Goal: Task Accomplishment & Management: Use online tool/utility

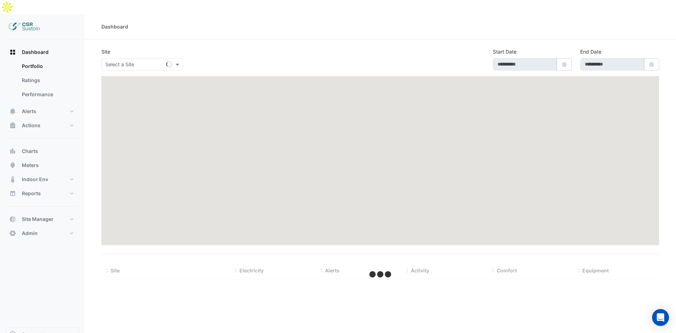
type input "**********"
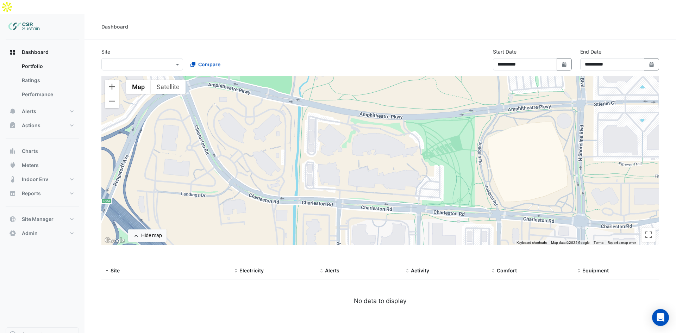
click at [118, 58] on div "**********" at bounding box center [380, 62] width 566 height 28
click at [120, 58] on div "Select a Site ×" at bounding box center [142, 64] width 82 height 12
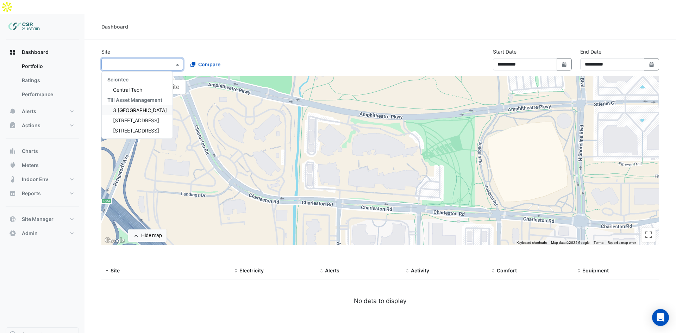
click at [126, 107] on span "3 [GEOGRAPHIC_DATA]" at bounding box center [140, 110] width 54 height 6
select select "**"
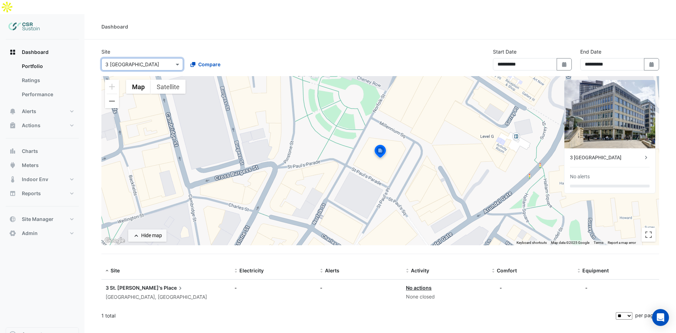
click at [122, 61] on input "text" at bounding box center [135, 64] width 60 height 7
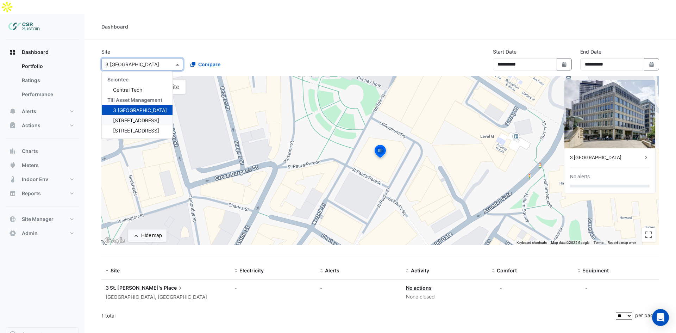
click at [121, 117] on span "[STREET_ADDRESS]" at bounding box center [136, 120] width 46 height 6
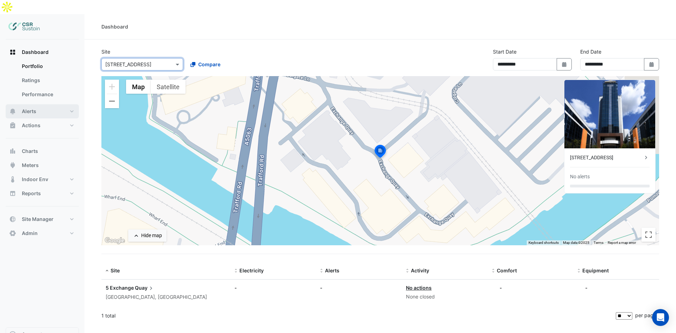
click at [37, 104] on button "Alerts" at bounding box center [42, 111] width 73 height 14
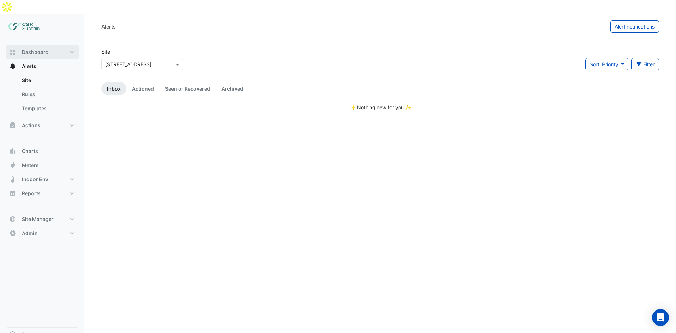
click at [38, 49] on span "Dashboard" at bounding box center [35, 52] width 27 height 7
select select "**"
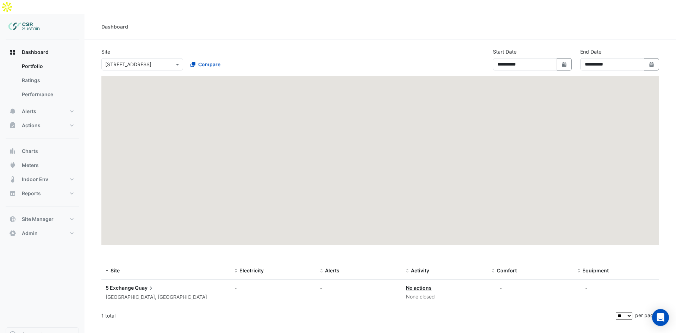
click at [138, 61] on input "text" at bounding box center [135, 64] width 60 height 7
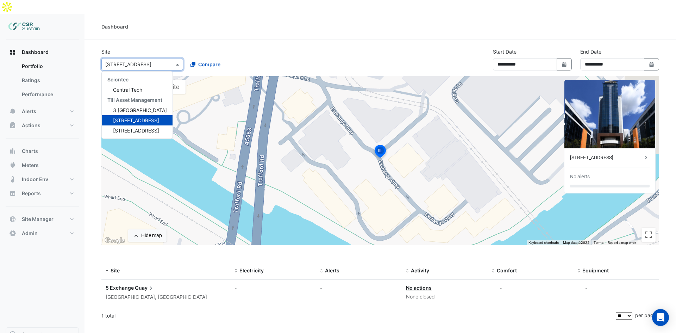
click at [606, 154] on div "[STREET_ADDRESS]" at bounding box center [606, 157] width 73 height 7
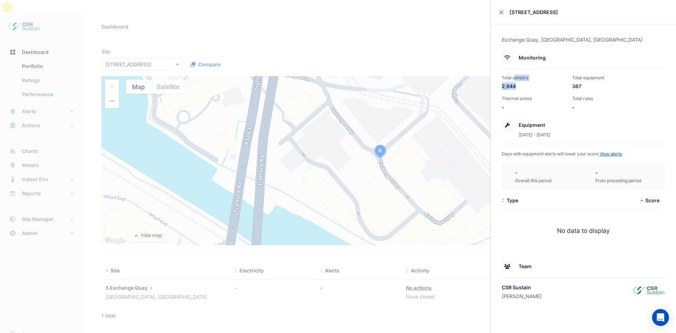
drag, startPoint x: 577, startPoint y: 112, endPoint x: 511, endPoint y: 78, distance: 74.3
click at [516, 74] on app-site-details "Exchange Quay, [GEOGRAPHIC_DATA], [GEOGRAPHIC_DATA] Monitoring Total sensors 2,…" at bounding box center [583, 168] width 163 height 264
click at [511, 78] on div "Total sensors" at bounding box center [534, 78] width 65 height 6
click at [435, 184] on ngb-offcanvas-backdrop at bounding box center [338, 166] width 676 height 333
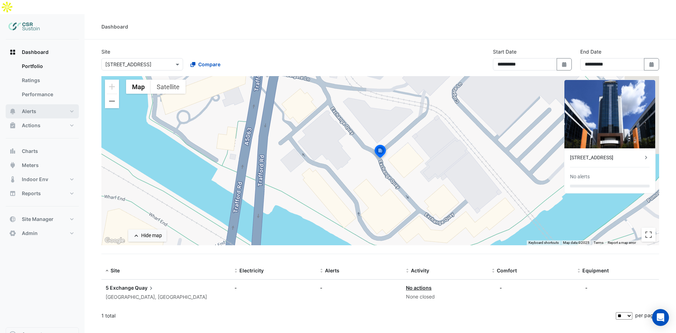
click at [37, 104] on button "Alerts" at bounding box center [42, 111] width 73 height 14
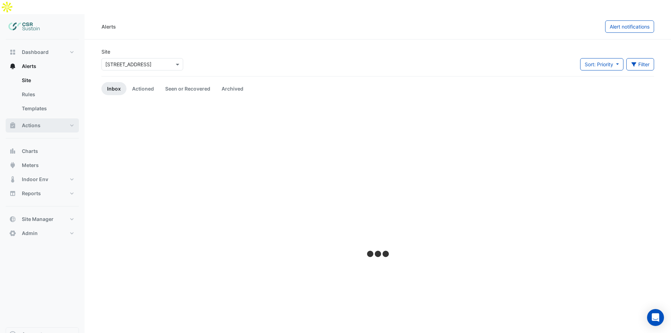
click at [36, 122] on span "Actions" at bounding box center [31, 125] width 19 height 7
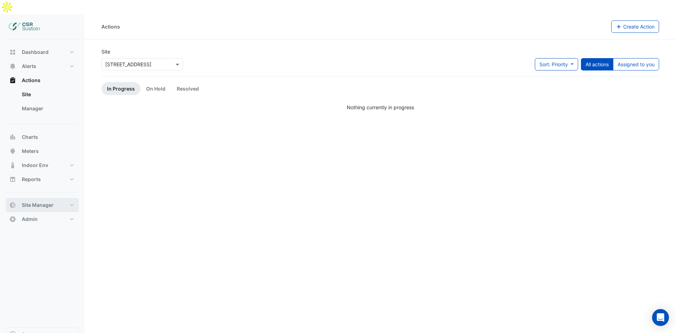
click at [43, 198] on button "Site Manager" at bounding box center [42, 205] width 73 height 14
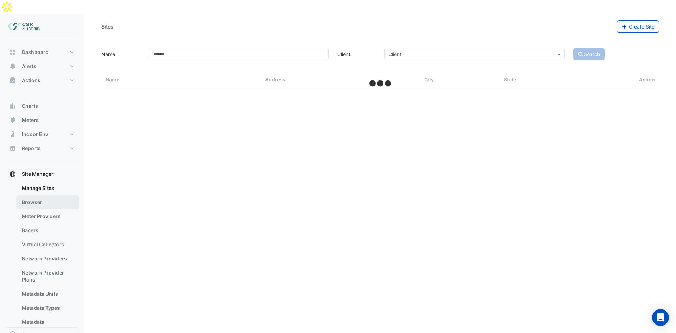
select select "**"
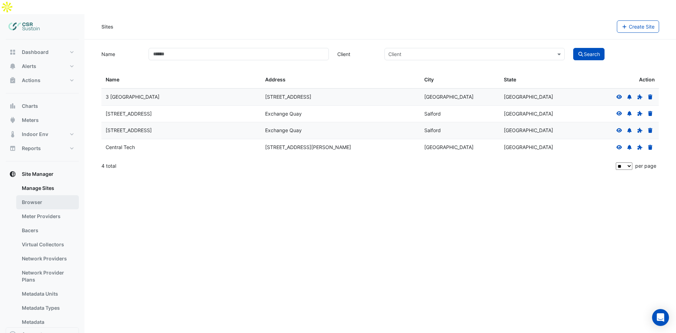
click at [39, 195] on link "Browser" at bounding box center [47, 202] width 63 height 14
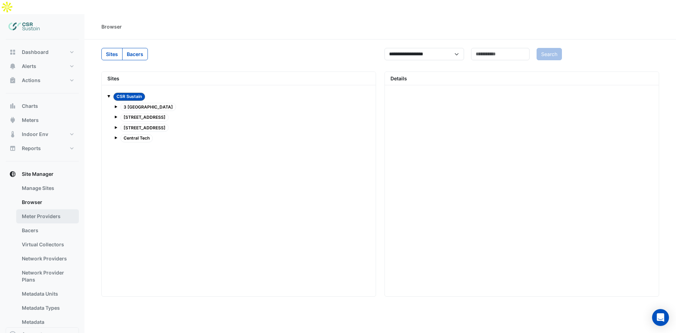
click at [36, 209] on link "Meter Providers" at bounding box center [47, 216] width 63 height 14
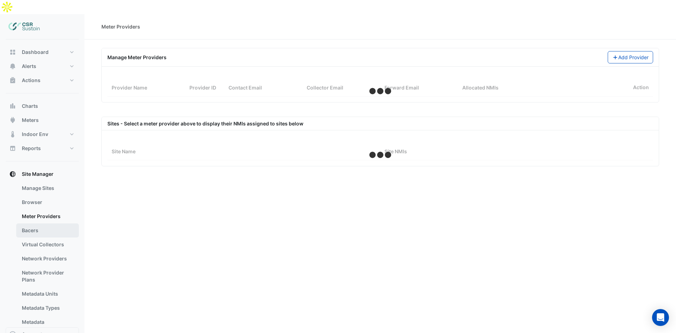
click at [37, 223] on link "Bacers" at bounding box center [47, 230] width 63 height 14
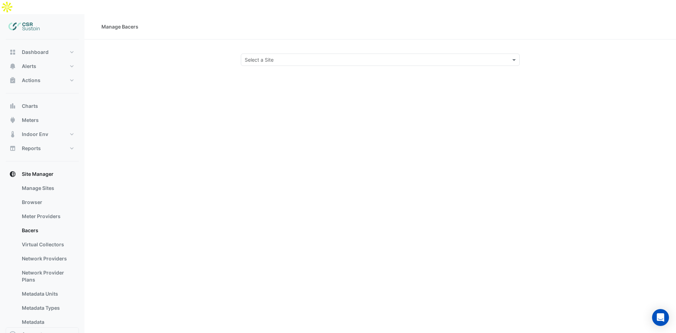
click at [307, 39] on section "Select a Site" at bounding box center [381, 52] width 592 height 26
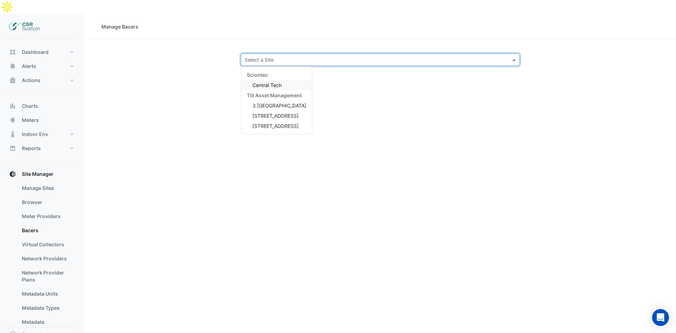
click at [300, 56] on input "text" at bounding box center [373, 59] width 257 height 7
click at [268, 113] on span "[STREET_ADDRESS]" at bounding box center [276, 116] width 46 height 6
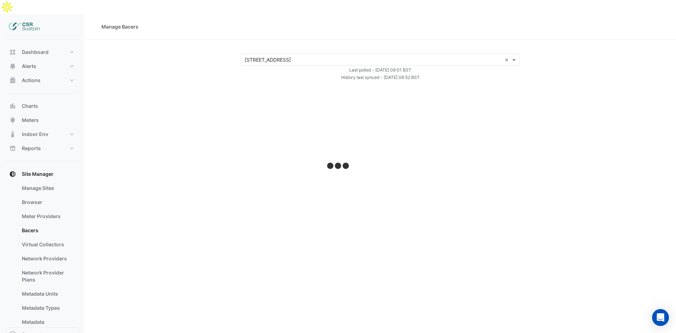
select select "**"
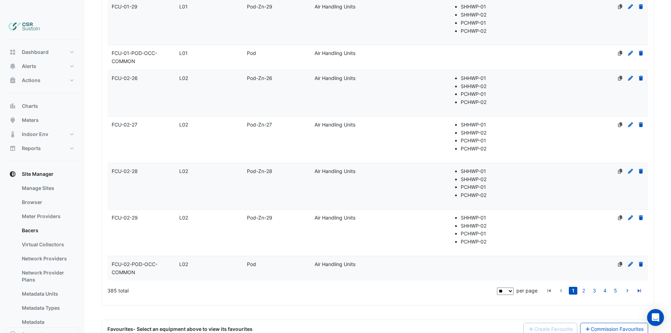
scroll to position [731, 0]
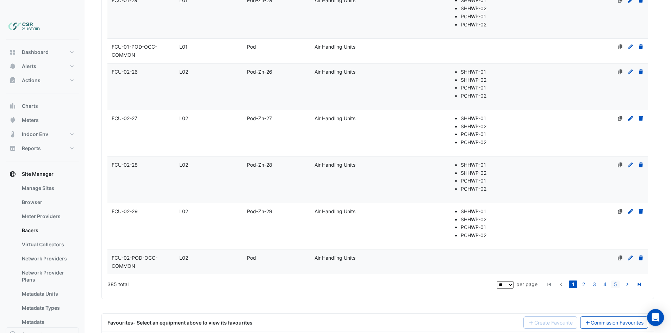
click at [614, 280] on link "5" at bounding box center [615, 284] width 8 height 8
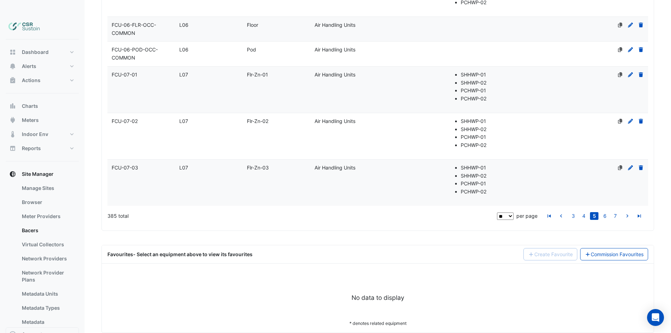
scroll to position [1107, 0]
drag, startPoint x: 616, startPoint y: 201, endPoint x: 658, endPoint y: 220, distance: 46.5
click at [615, 213] on link "7" at bounding box center [615, 217] width 8 height 8
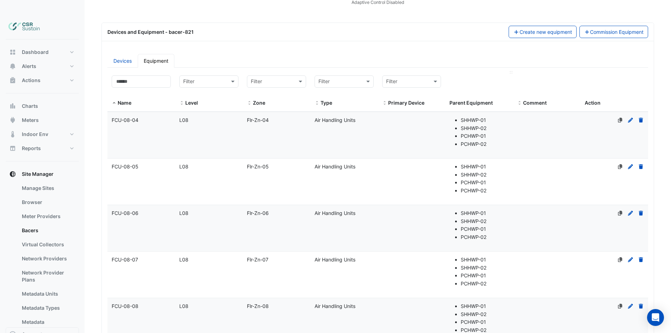
scroll to position [86, 0]
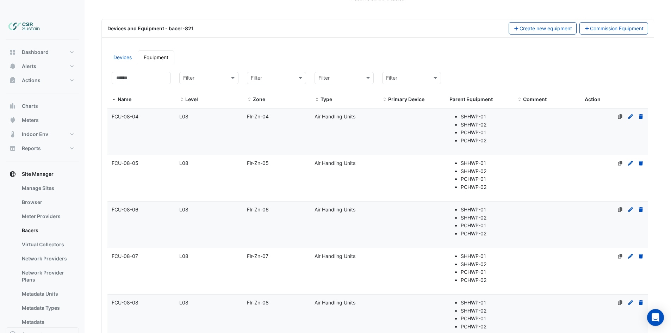
click at [276, 113] on div "Flr-Zn-04" at bounding box center [277, 117] width 68 height 8
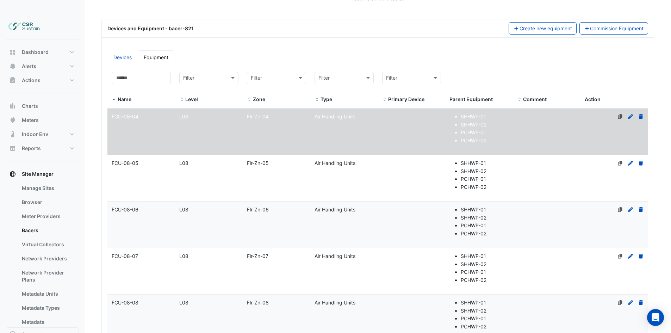
click at [240, 120] on datatable-body-cell "Level L08" at bounding box center [209, 131] width 68 height 46
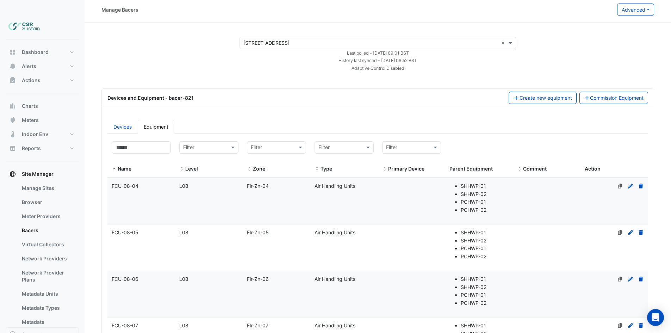
scroll to position [16, 0]
click at [604, 93] on button "Commission Equipment" at bounding box center [613, 99] width 69 height 12
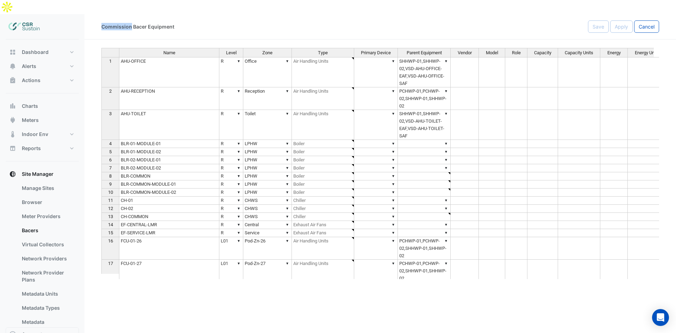
drag, startPoint x: 103, startPoint y: 12, endPoint x: 130, endPoint y: 12, distance: 27.1
click at [130, 23] on div "Commission Bacer Equipment" at bounding box center [137, 26] width 73 height 7
drag, startPoint x: 135, startPoint y: 12, endPoint x: 146, endPoint y: 11, distance: 10.9
click at [146, 23] on div "Commission Bacer Equipment" at bounding box center [137, 26] width 73 height 7
click at [189, 20] on div "Commission Bacer Equipment" at bounding box center [344, 26] width 487 height 12
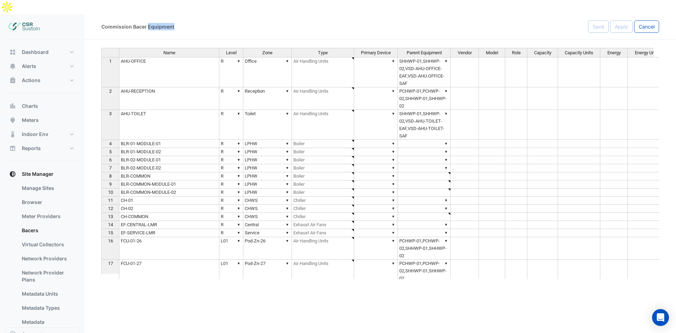
click at [187, 20] on div "Commission Bacer Equipment" at bounding box center [344, 26] width 487 height 12
drag, startPoint x: 172, startPoint y: 14, endPoint x: 134, endPoint y: 8, distance: 38.5
click at [134, 20] on div "Commission Bacer Equipment" at bounding box center [344, 26] width 487 height 12
click at [172, 23] on div "Commission Bacer Equipment" at bounding box center [137, 26] width 73 height 7
drag, startPoint x: 175, startPoint y: 15, endPoint x: 101, endPoint y: 13, distance: 73.6
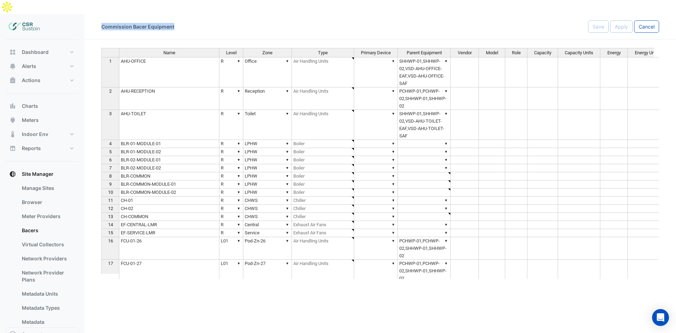
click at [89, 20] on div "Commission Bacer Equipment Save Apply Cancel" at bounding box center [381, 26] width 592 height 12
click at [120, 23] on div "Commission Bacer Equipment" at bounding box center [137, 26] width 73 height 7
